Goal: Information Seeking & Learning: Check status

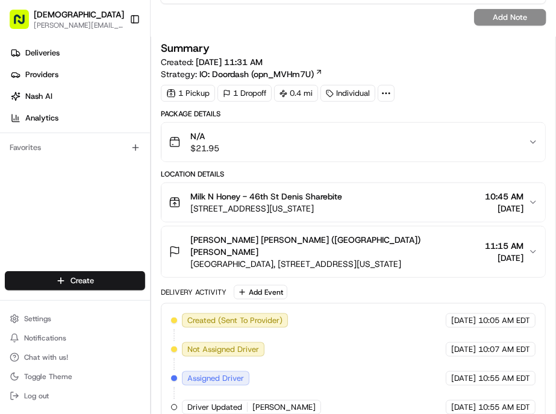
scroll to position [325, 0]
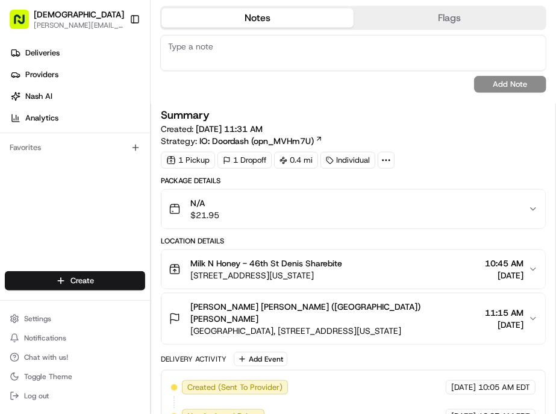
click at [382, 257] on div "Milk N Honey - 46th St Denis Sharebite 12 E 46th St, New York, NY 10017, USA 10…" at bounding box center [349, 269] width 360 height 24
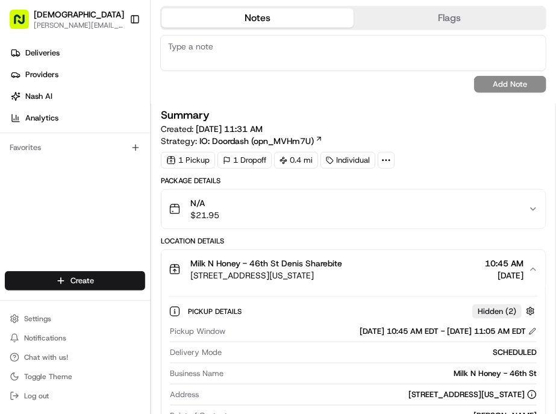
click at [382, 257] on div "Milk N Honey - 46th St Denis Sharebite 12 E 46th St, New York, NY 10017, USA 10…" at bounding box center [349, 269] width 360 height 24
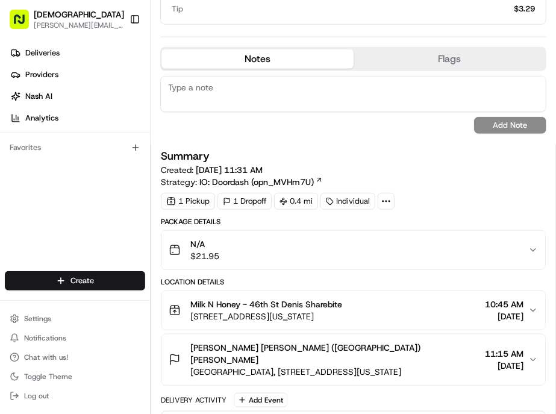
scroll to position [268, 0]
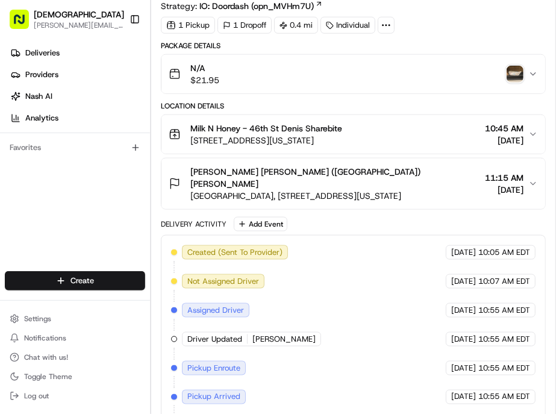
scroll to position [334, 0]
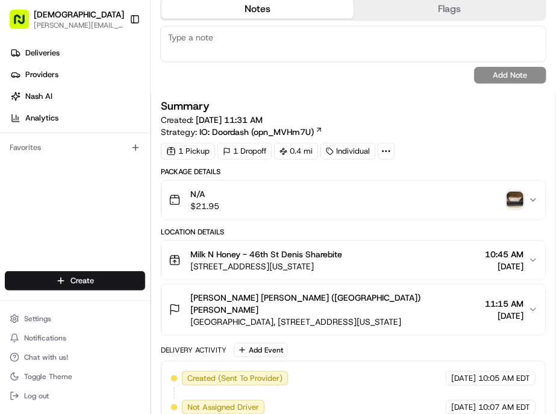
click at [509, 192] on img "button" at bounding box center [515, 200] width 17 height 17
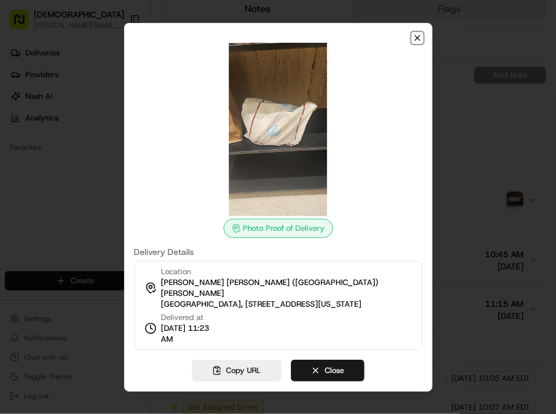
click at [413, 43] on icon "button" at bounding box center [418, 38] width 10 height 10
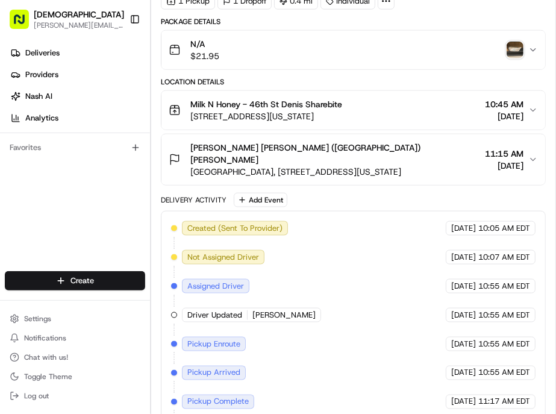
scroll to position [615, 0]
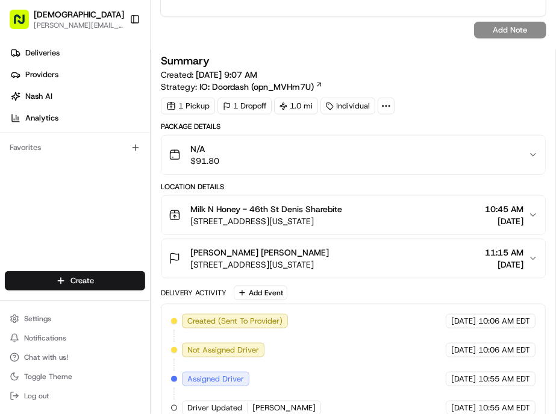
scroll to position [334, 0]
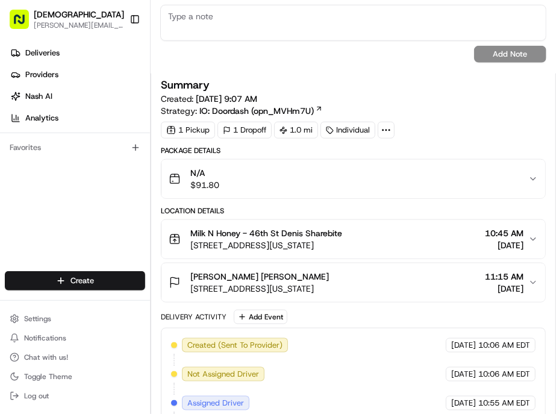
click at [400, 227] on div "Milk N Honey - 46th St Denis Sharebite 12 E 46th St, New York, NY 10017, USA 10…" at bounding box center [349, 239] width 360 height 24
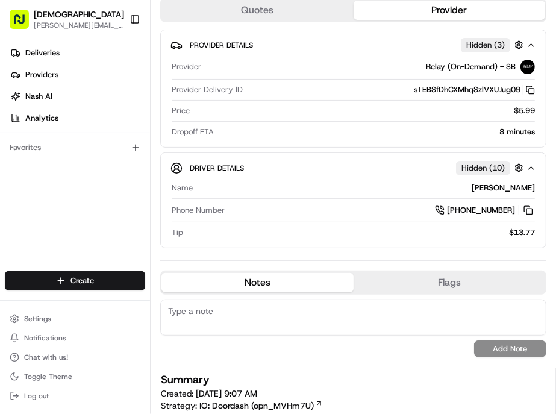
scroll to position [0, 0]
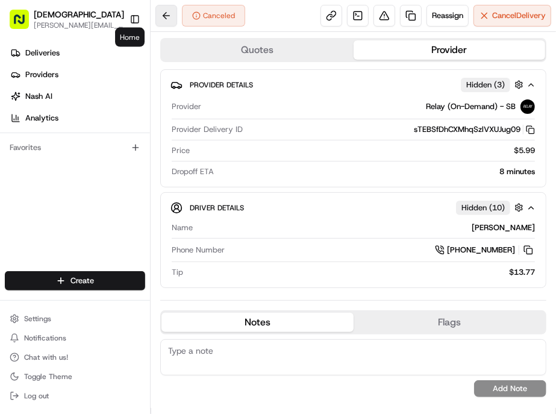
click at [155, 14] on button at bounding box center [166, 16] width 22 height 22
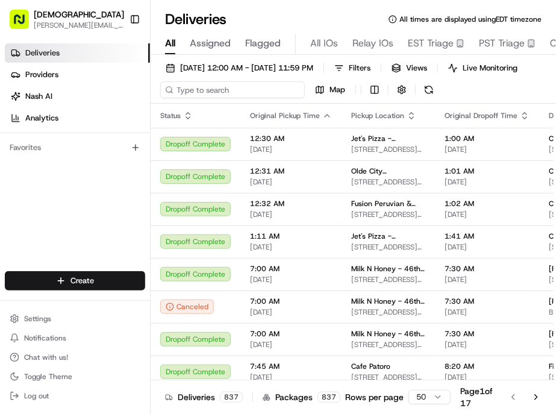
click at [189, 81] on input at bounding box center [232, 89] width 145 height 17
paste input "Rang rs at (212) 764-4400.They couldn't see the order on their end at first but…"
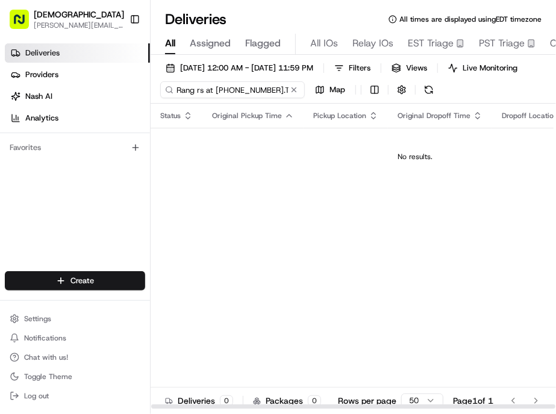
click at [196, 81] on input "Rang rs at (212) 764-4400.They couldn't see the order on their end at first but…" at bounding box center [232, 89] width 145 height 17
paste input "Jamiann Cassino"
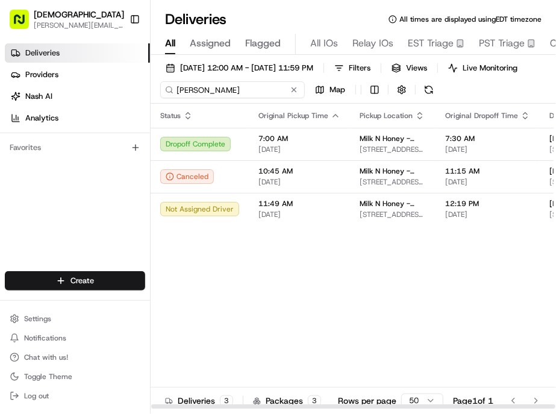
type input "Jamiann Cassino"
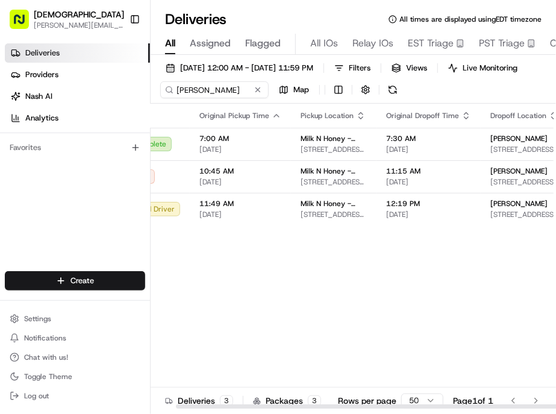
scroll to position [0, 85]
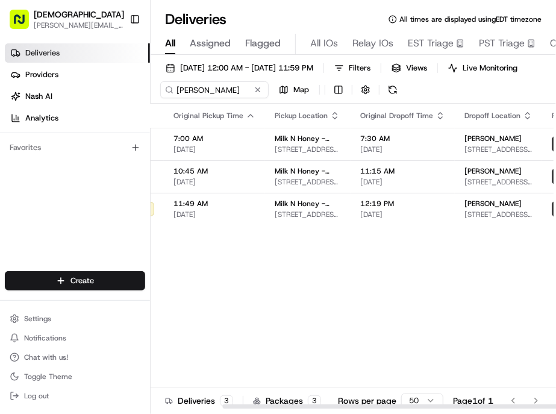
drag, startPoint x: 290, startPoint y: 387, endPoint x: 434, endPoint y: 378, distance: 144.3
click at [434, 404] on div at bounding box center [424, 406] width 404 height 4
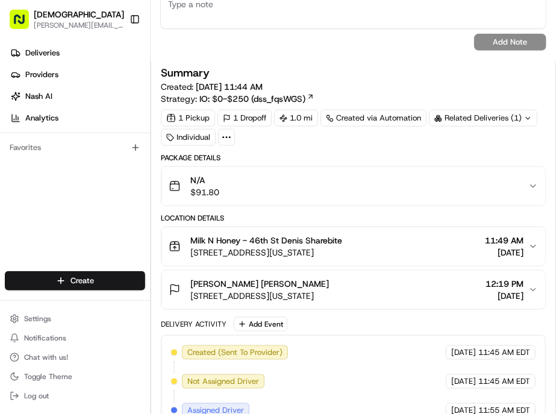
scroll to position [468, 0]
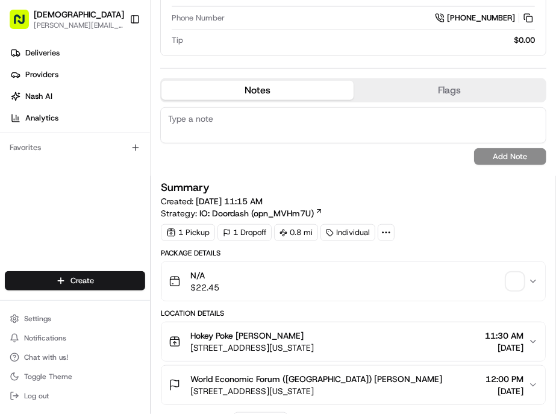
scroll to position [268, 0]
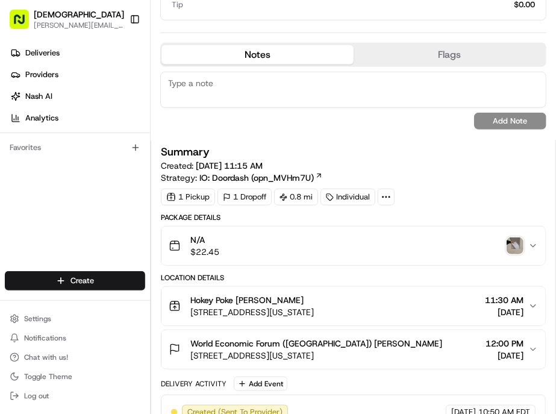
click at [516, 237] on img "button" at bounding box center [515, 245] width 17 height 17
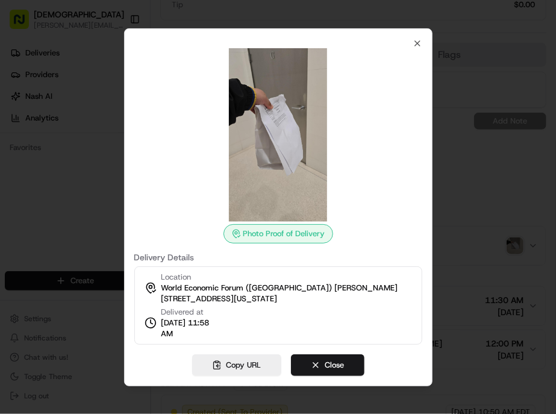
scroll to position [0, 0]
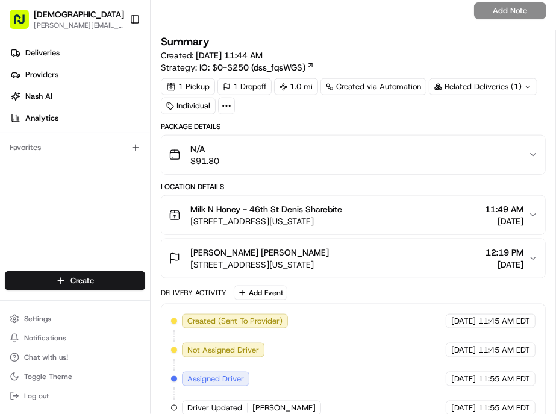
scroll to position [548, 0]
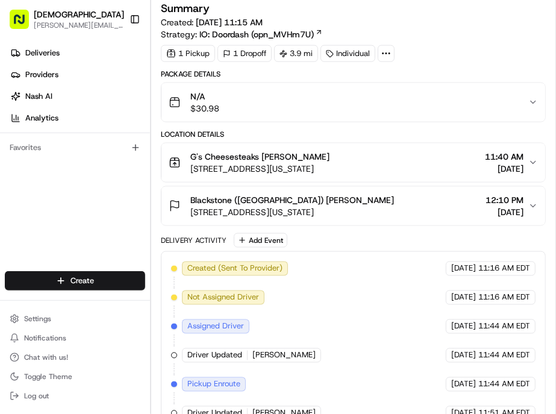
scroll to position [647, 0]
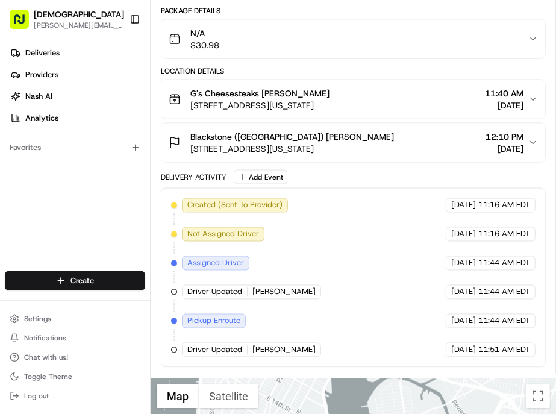
drag, startPoint x: 452, startPoint y: 330, endPoint x: 410, endPoint y: 198, distance: 138.4
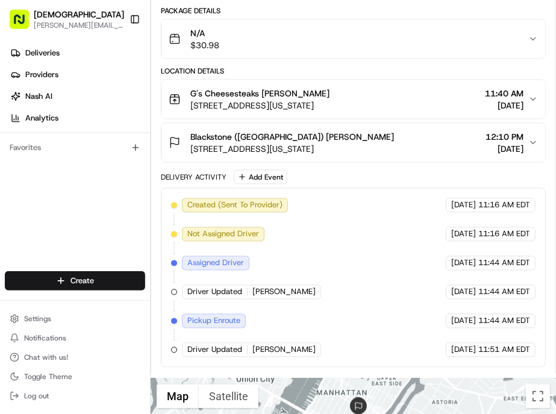
drag, startPoint x: 411, startPoint y: 238, endPoint x: 384, endPoint y: 267, distance: 39.2
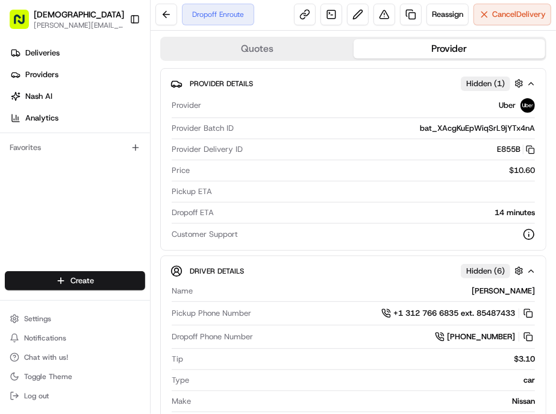
scroll to position [0, 0]
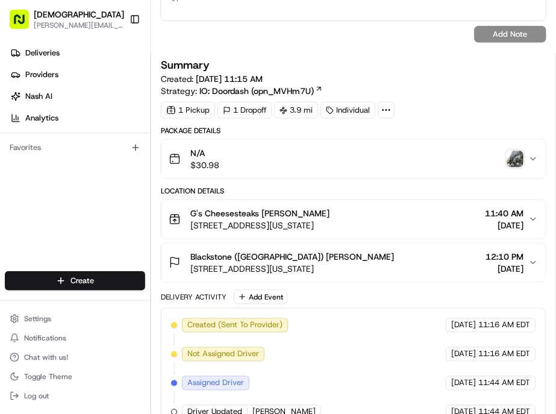
scroll to position [468, 0]
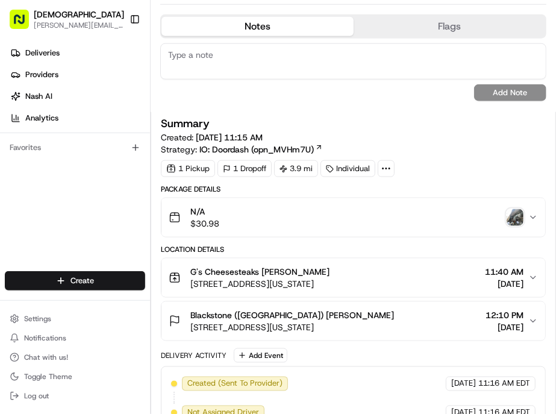
click at [516, 209] on img "button" at bounding box center [515, 217] width 17 height 17
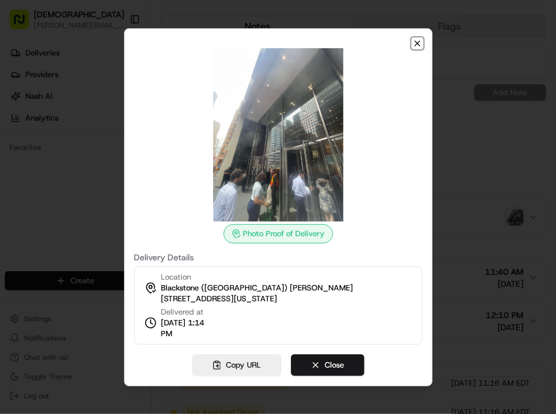
click at [413, 48] on icon "button" at bounding box center [418, 44] width 10 height 10
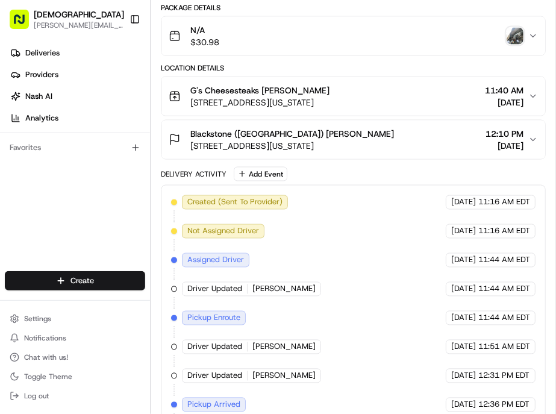
scroll to position [669, 0]
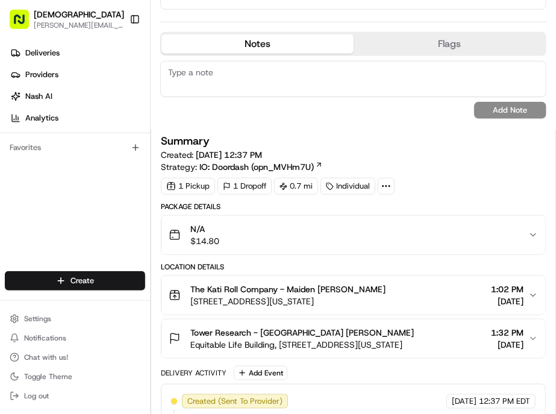
scroll to position [401, 0]
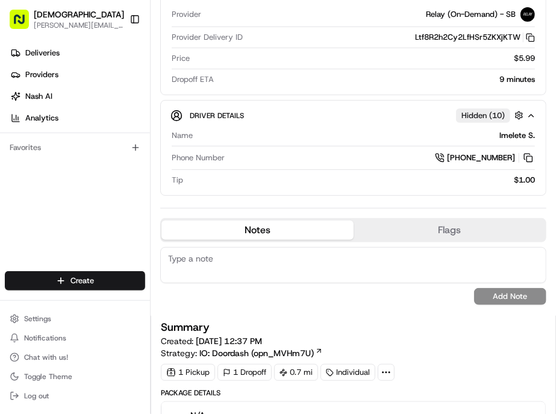
scroll to position [268, 0]
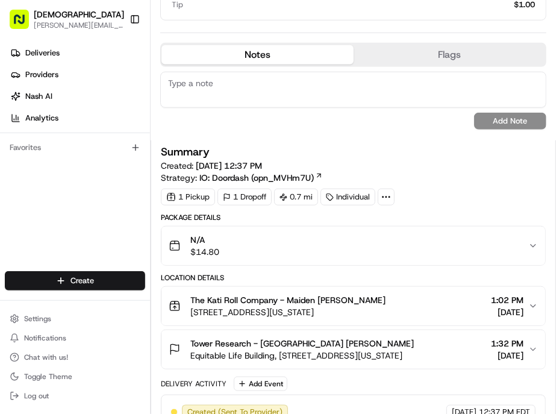
click at [516, 234] on div "N/A $14.80" at bounding box center [349, 246] width 360 height 24
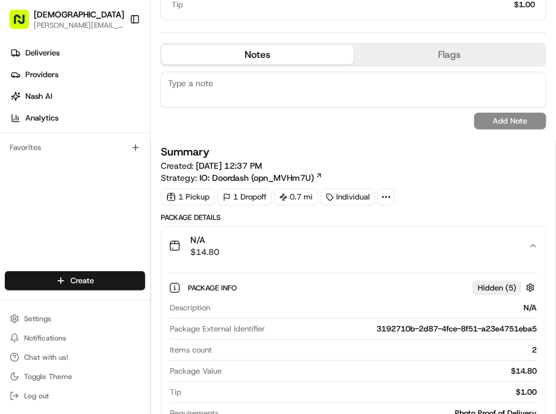
scroll to position [0, 0]
click at [515, 227] on button "N/A $14.80" at bounding box center [353, 246] width 384 height 39
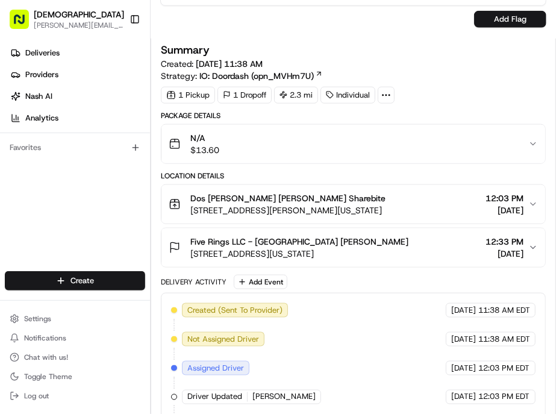
scroll to position [468, 0]
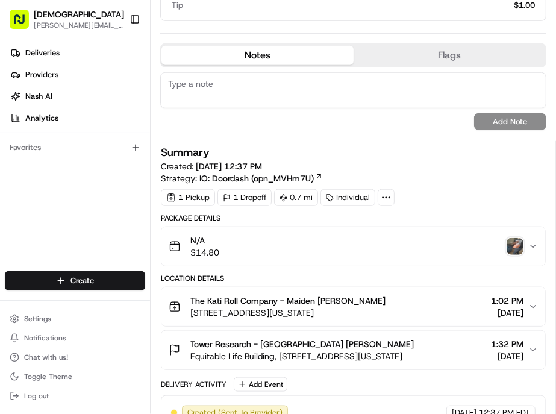
scroll to position [268, 0]
click at [514, 237] on img "button" at bounding box center [515, 245] width 17 height 17
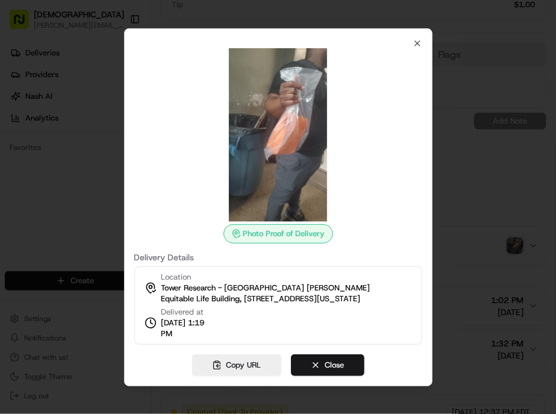
scroll to position [0, 0]
click at [413, 48] on icon "button" at bounding box center [418, 44] width 10 height 10
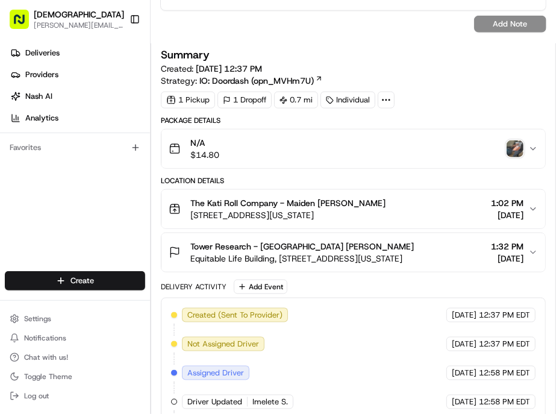
scroll to position [468, 0]
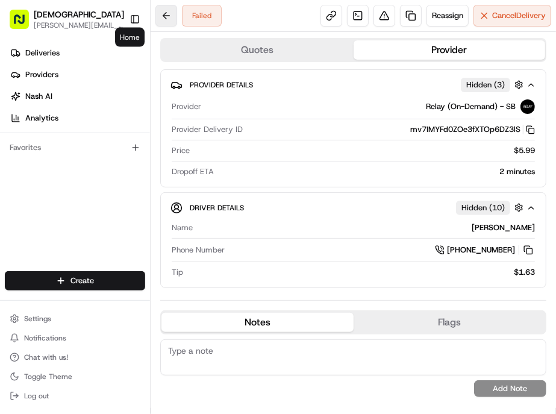
click at [155, 11] on button at bounding box center [166, 16] width 22 height 22
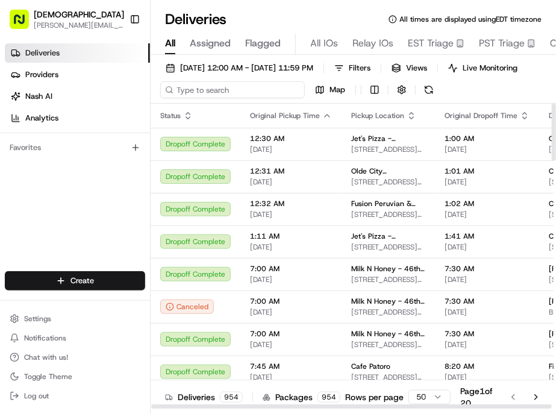
click at [181, 81] on input at bounding box center [232, 89] width 145 height 17
paste input "Cherelle Henry - Lamey"
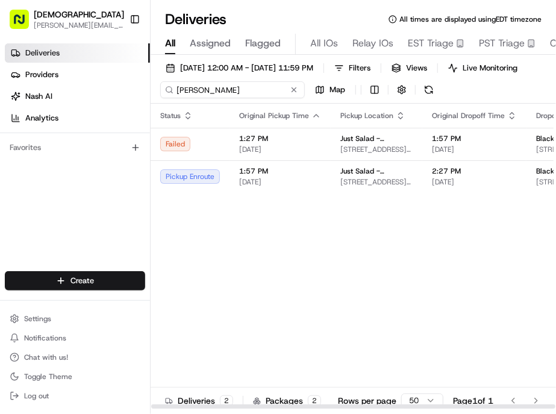
type input "Cherelle Henry - Lamey"
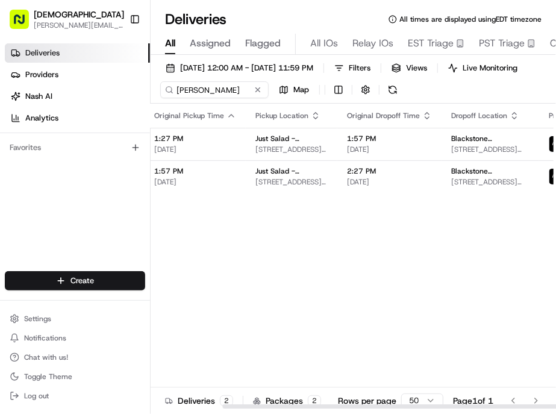
drag, startPoint x: 273, startPoint y: 386, endPoint x: 486, endPoint y: 386, distance: 213.3
click at [486, 404] on div at bounding box center [424, 406] width 404 height 4
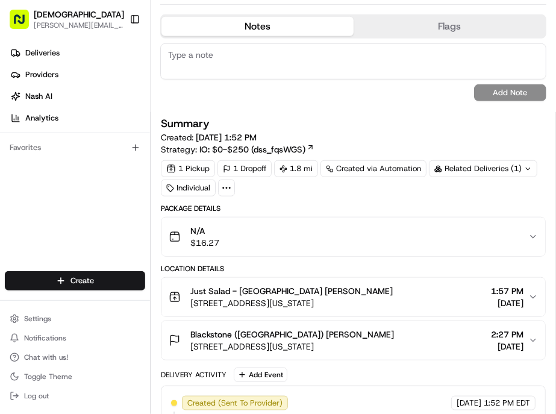
scroll to position [268, 0]
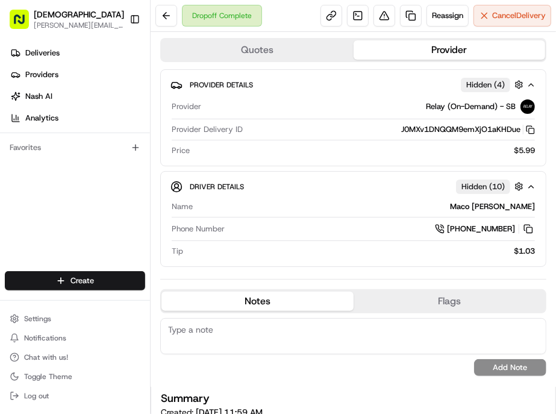
scroll to position [268, 0]
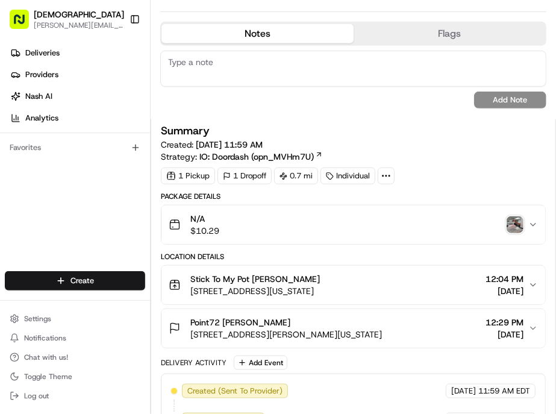
click at [514, 216] on img "button" at bounding box center [515, 224] width 17 height 17
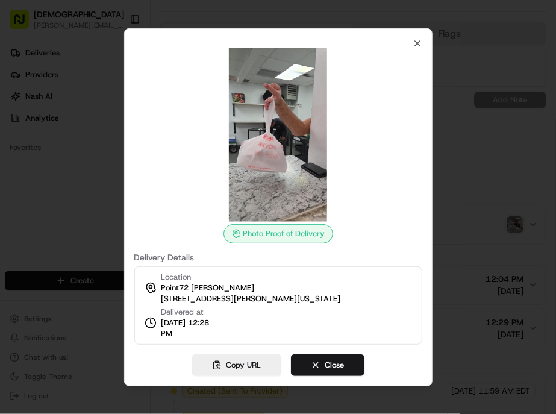
scroll to position [0, 0]
drag, startPoint x: 232, startPoint y: 292, endPoint x: 243, endPoint y: 304, distance: 16.6
click at [217, 318] on span "[DATE] 12:28 PM" at bounding box center [188, 329] width 55 height 22
copy span "12:28 PM"
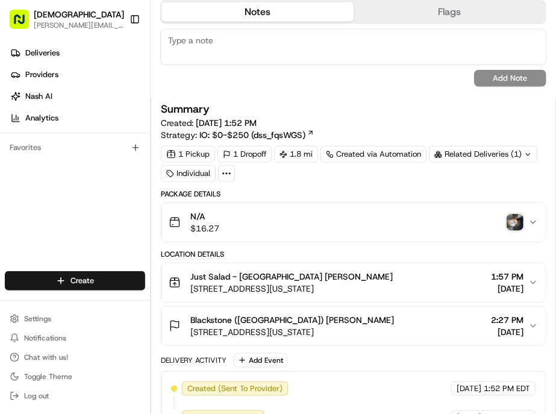
scroll to position [197, 0]
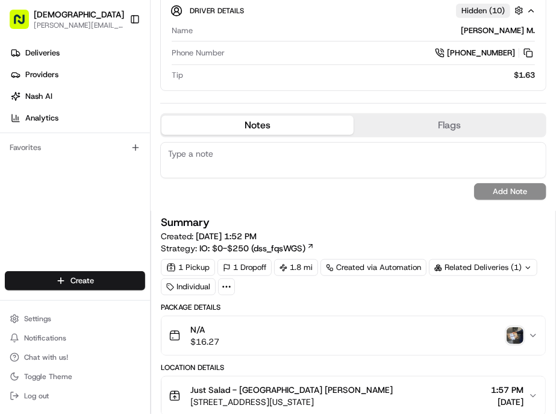
click at [517, 327] on img "button" at bounding box center [515, 335] width 17 height 17
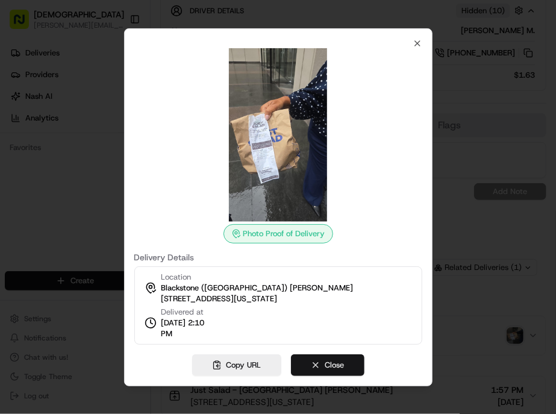
click at [328, 354] on button "Close" at bounding box center [328, 365] width 74 height 22
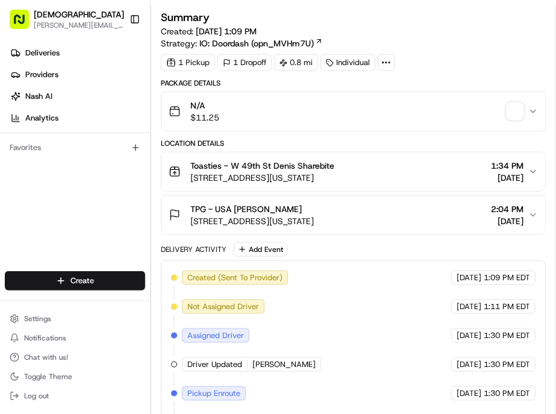
scroll to position [268, 0]
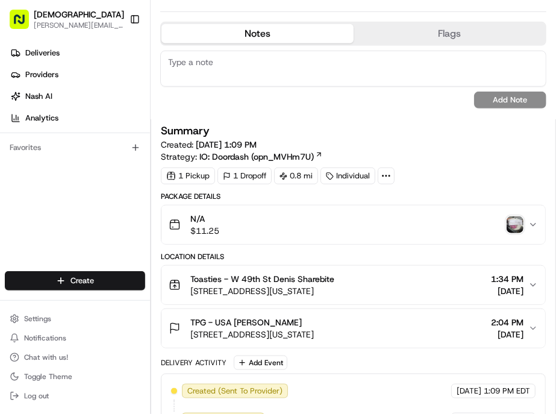
click at [512, 216] on img "button" at bounding box center [515, 224] width 17 height 17
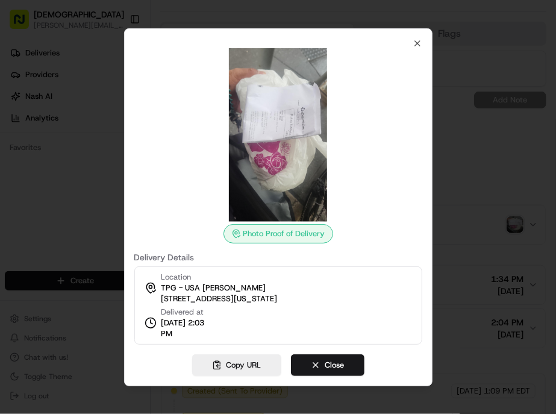
scroll to position [0, 0]
click at [413, 48] on icon "button" at bounding box center [418, 44] width 10 height 10
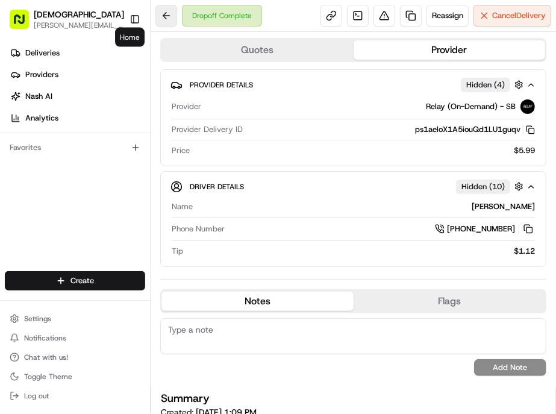
click at [155, 20] on button at bounding box center [166, 16] width 22 height 22
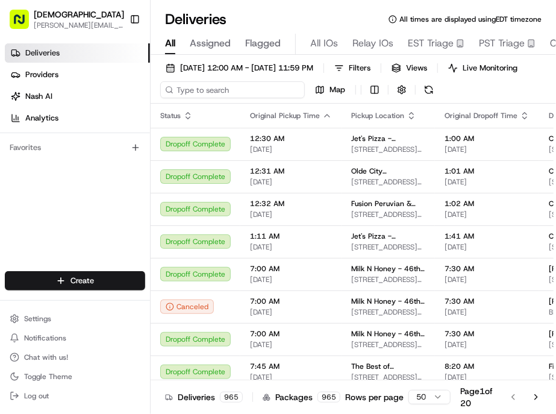
click at [187, 81] on input at bounding box center [232, 89] width 145 height 17
paste input "Evan Smith"
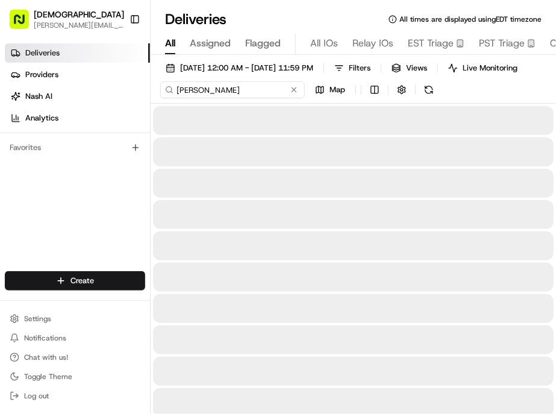
type input "Evan Smith"
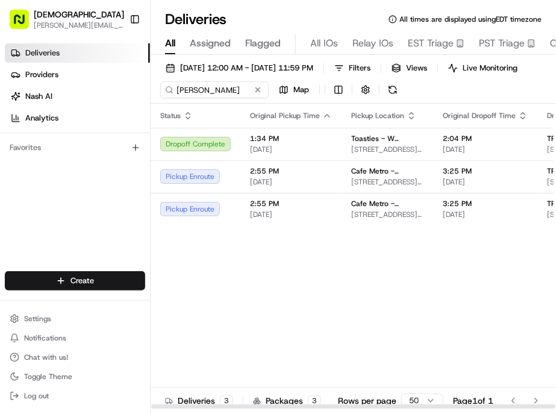
drag, startPoint x: 342, startPoint y: 387, endPoint x: 296, endPoint y: 386, distance: 45.8
click at [296, 404] on div at bounding box center [353, 406] width 404 height 4
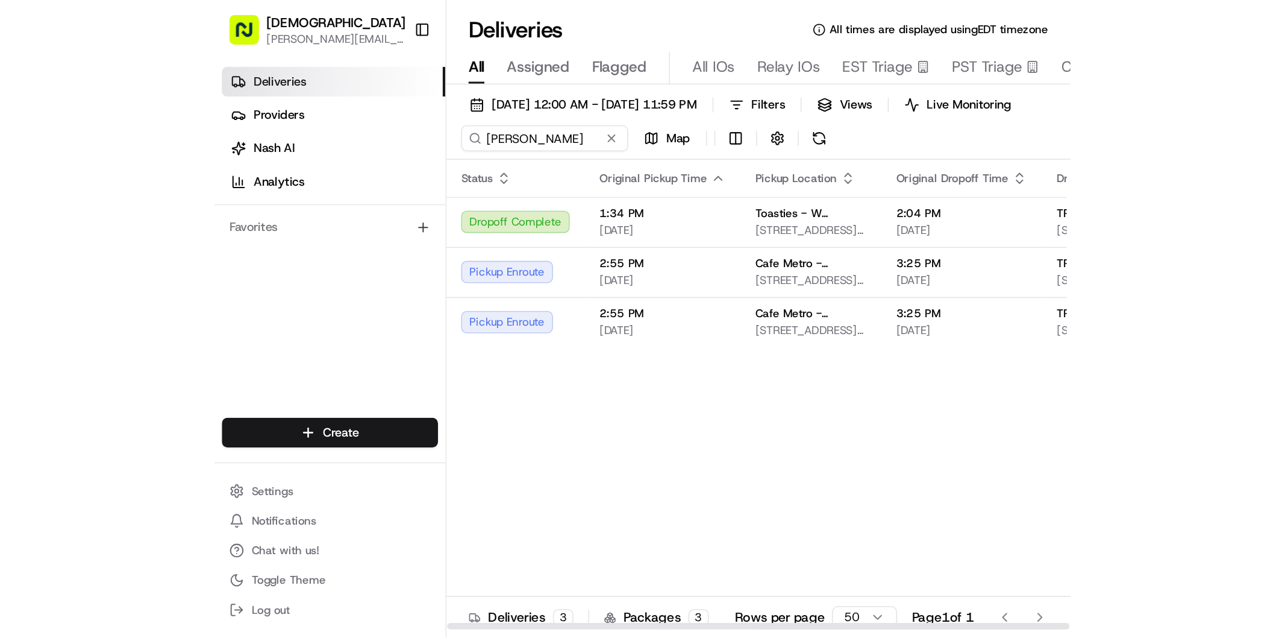
scroll to position [0, 41]
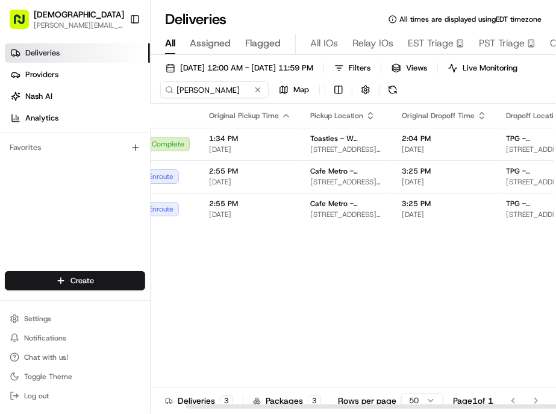
drag, startPoint x: 360, startPoint y: 384, endPoint x: 334, endPoint y: 384, distance: 26.5
click at [334, 403] on div at bounding box center [354, 406] width 406 height 6
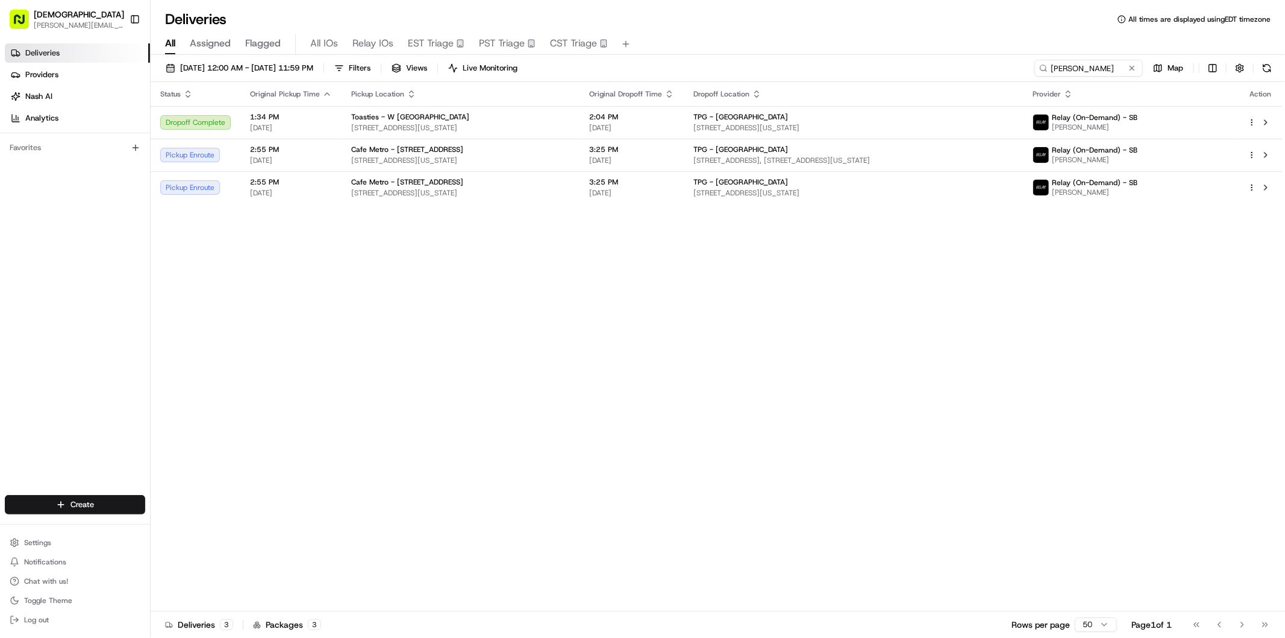
scroll to position [0, 0]
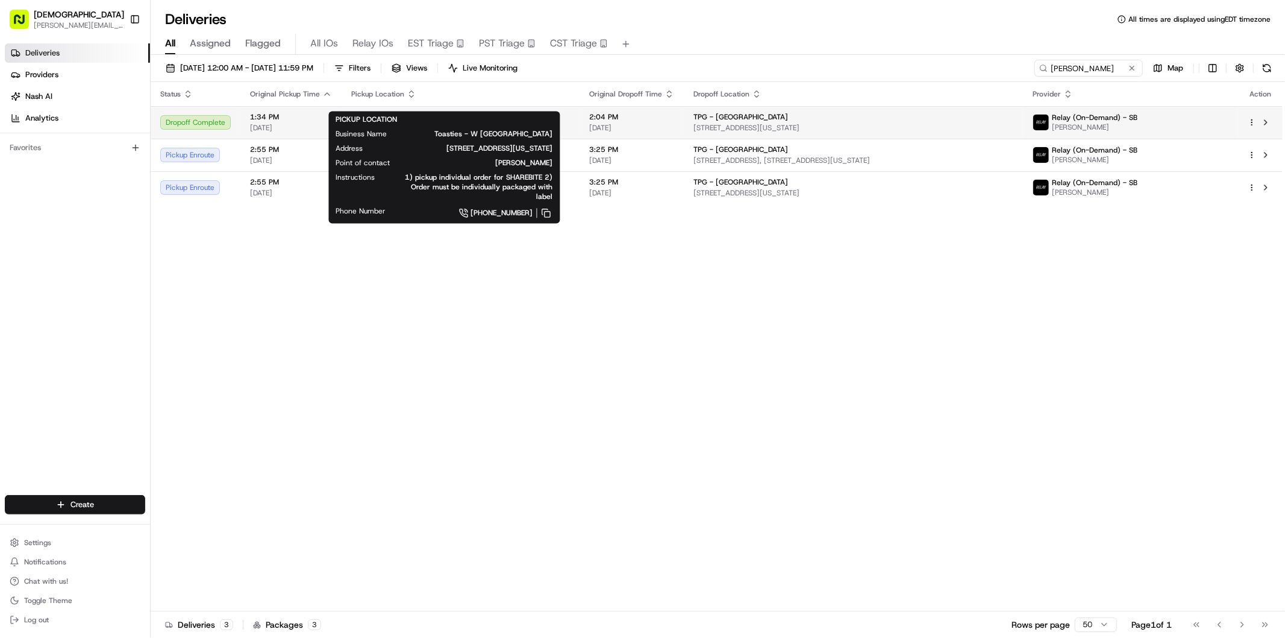
click at [351, 123] on span "148n W 49th St, New York, NY 10019, USA" at bounding box center [460, 128] width 219 height 10
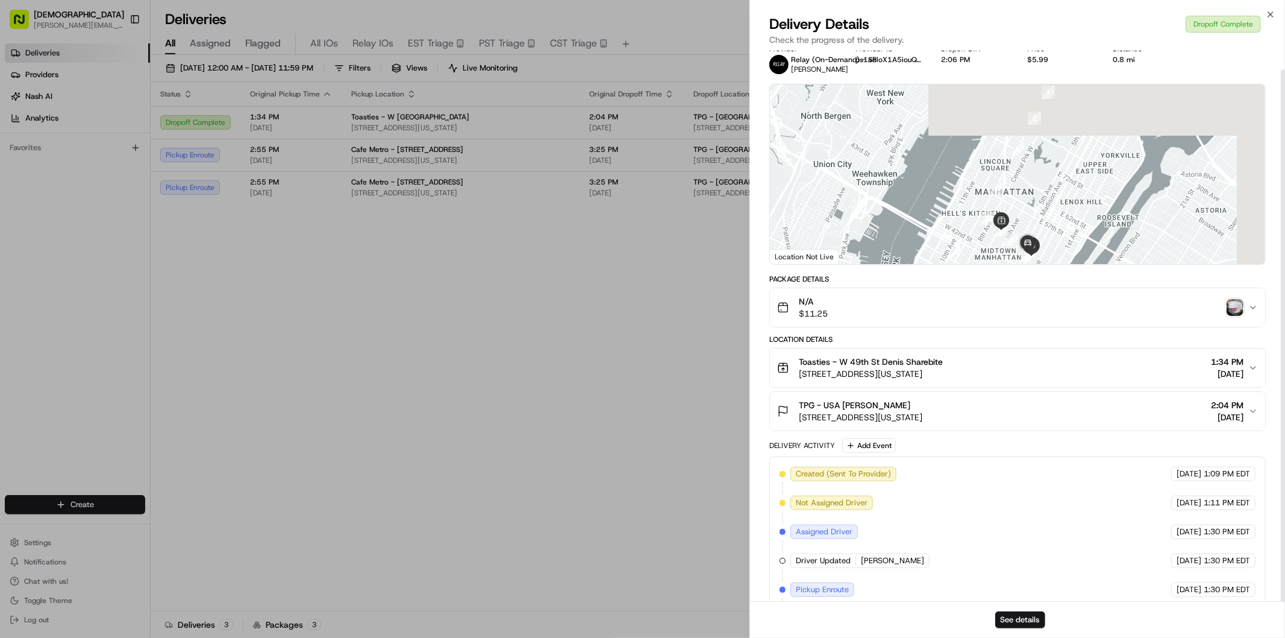
scroll to position [19, 0]
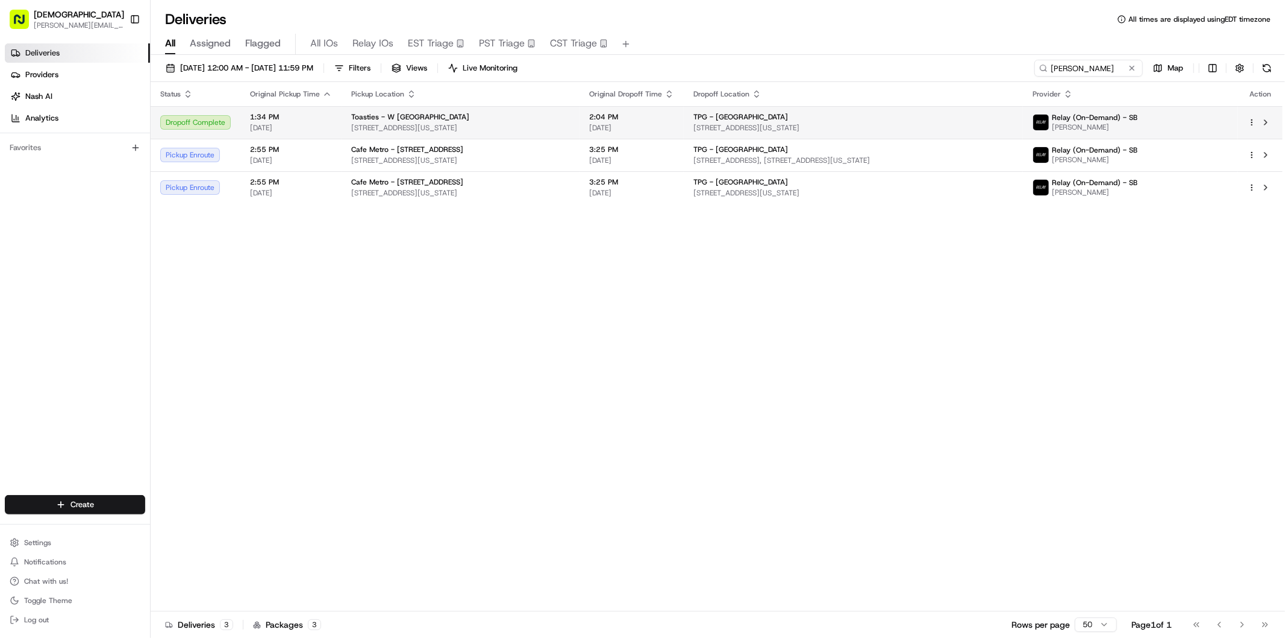
click at [556, 106] on td at bounding box center [1260, 122] width 45 height 33
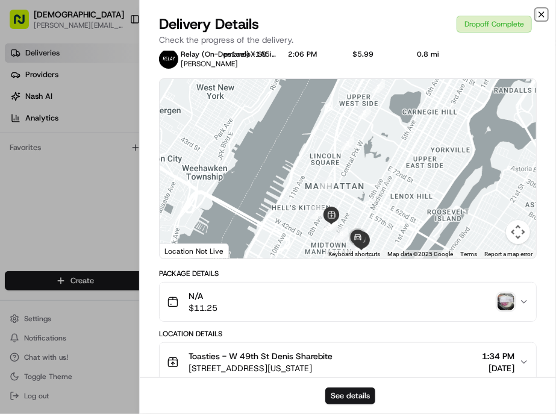
click at [543, 10] on icon "button" at bounding box center [542, 15] width 10 height 10
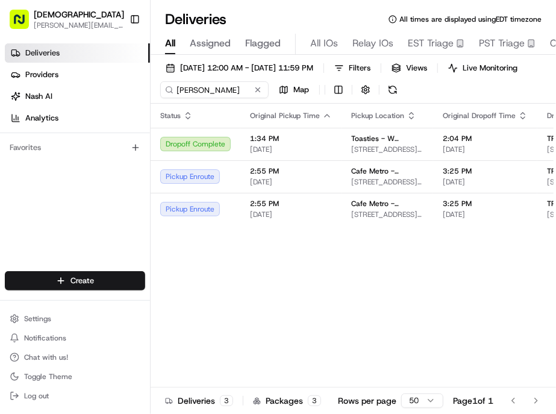
drag, startPoint x: 318, startPoint y: 390, endPoint x: 375, endPoint y: 392, distance: 57.3
click at [375, 392] on div "Deliveries 3 Packages 3 Rows per page 50 Page 1 of 1 Go to first page Go to pre…" at bounding box center [354, 400] width 406 height 27
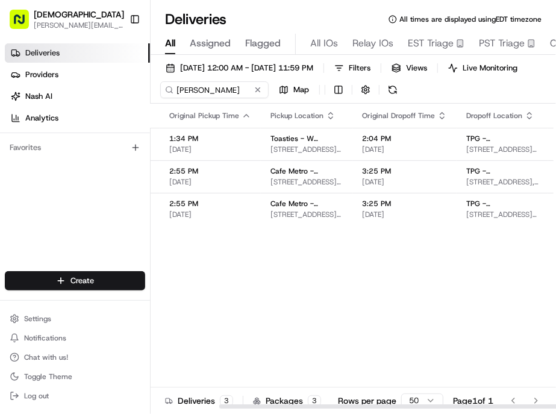
scroll to position [0, 85]
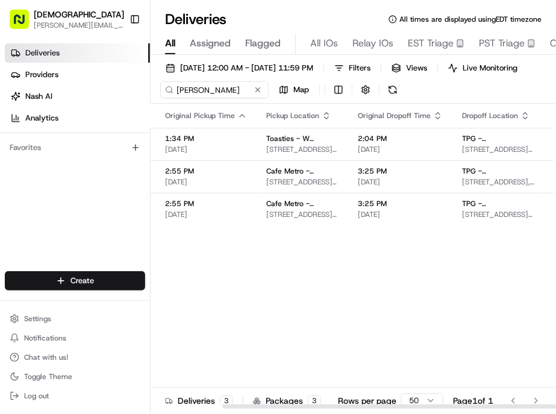
drag, startPoint x: 377, startPoint y: 388, endPoint x: 473, endPoint y: 384, distance: 96.5
click at [473, 404] on div at bounding box center [424, 406] width 404 height 4
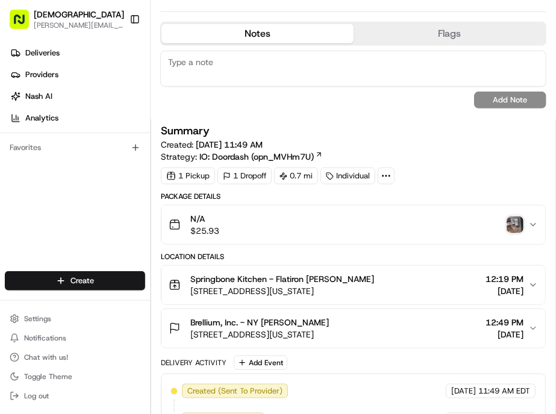
click at [521, 216] on img "button" at bounding box center [515, 224] width 17 height 17
